Goal: Find contact information: Find contact information

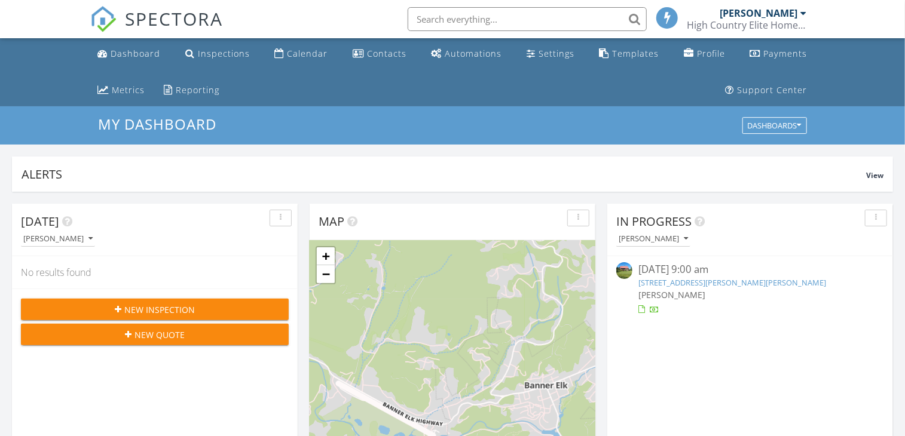
click at [677, 284] on link "7348 Joe Johnson St, Newland, NC 28657" at bounding box center [732, 282] width 188 height 11
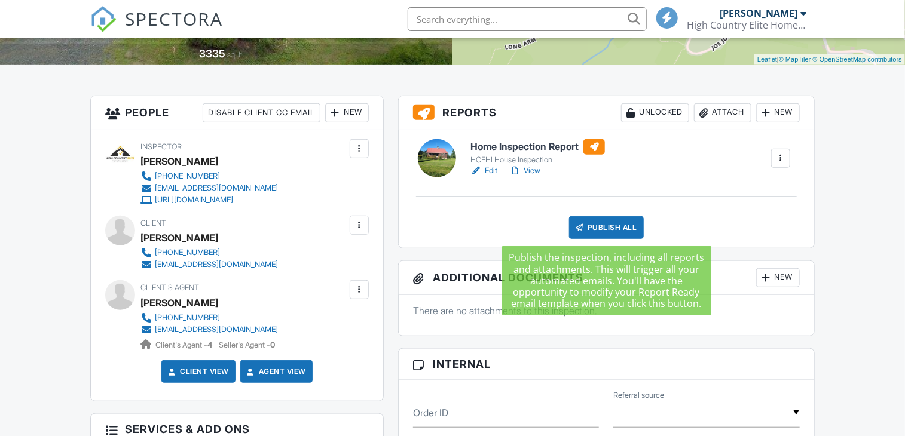
scroll to position [299, 0]
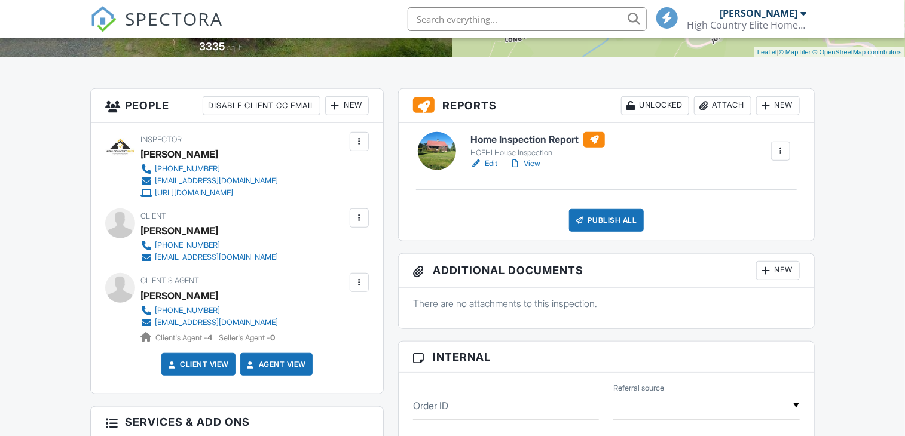
click at [537, 162] on link "View" at bounding box center [524, 164] width 31 height 12
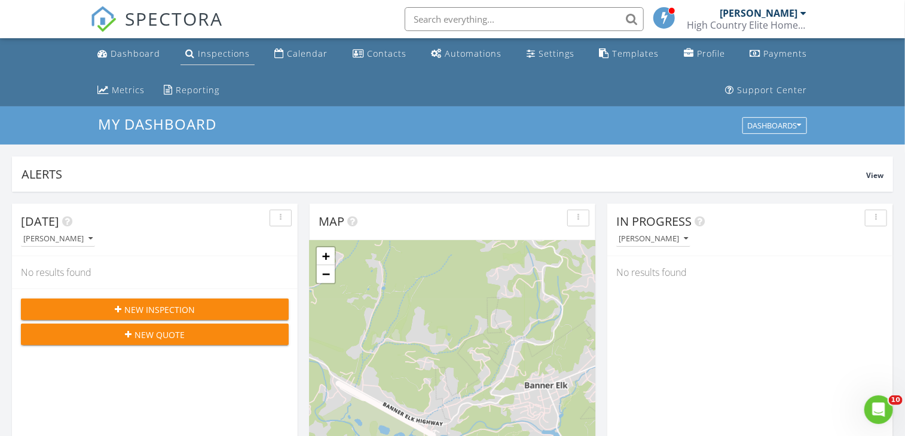
click at [220, 51] on div "Inspections" at bounding box center [224, 53] width 52 height 11
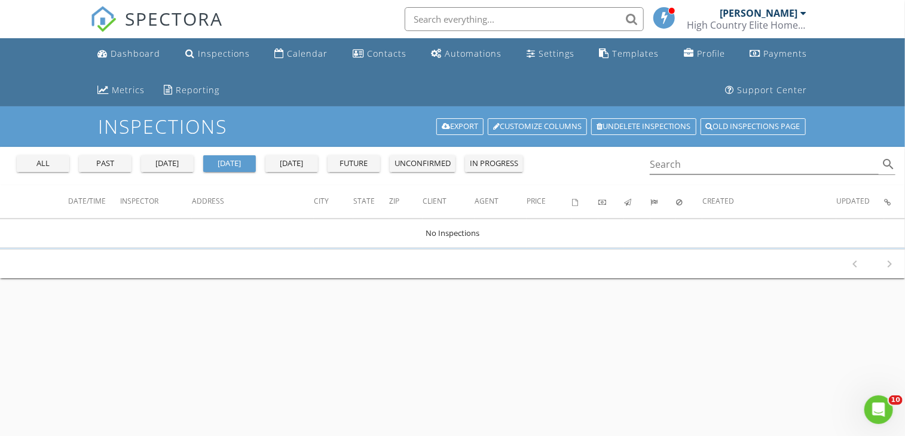
click at [55, 165] on div "all" at bounding box center [43, 164] width 43 height 12
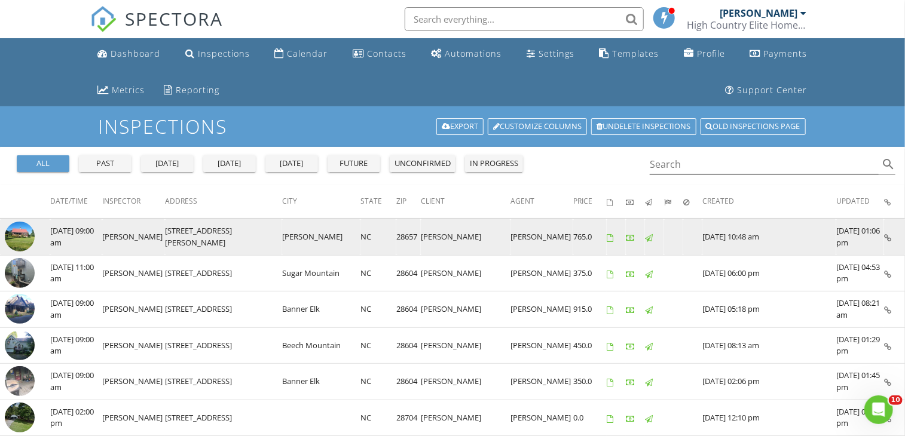
click at [23, 231] on img at bounding box center [20, 237] width 30 height 30
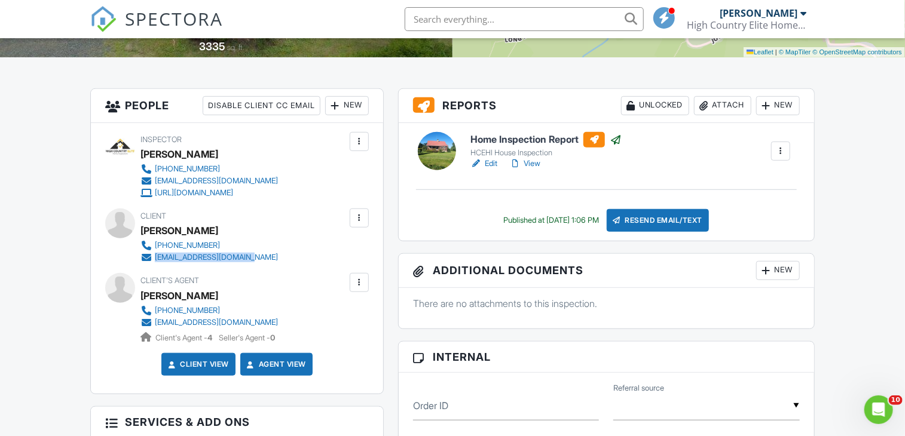
drag, startPoint x: 253, startPoint y: 258, endPoint x: 156, endPoint y: 259, distance: 97.4
click at [156, 259] on div "[PHONE_NUMBER] [EMAIL_ADDRESS][DOMAIN_NAME]" at bounding box center [213, 252] width 147 height 24
copy div "[EMAIL_ADDRESS][DOMAIN_NAME]"
